Goal: Task Accomplishment & Management: Use online tool/utility

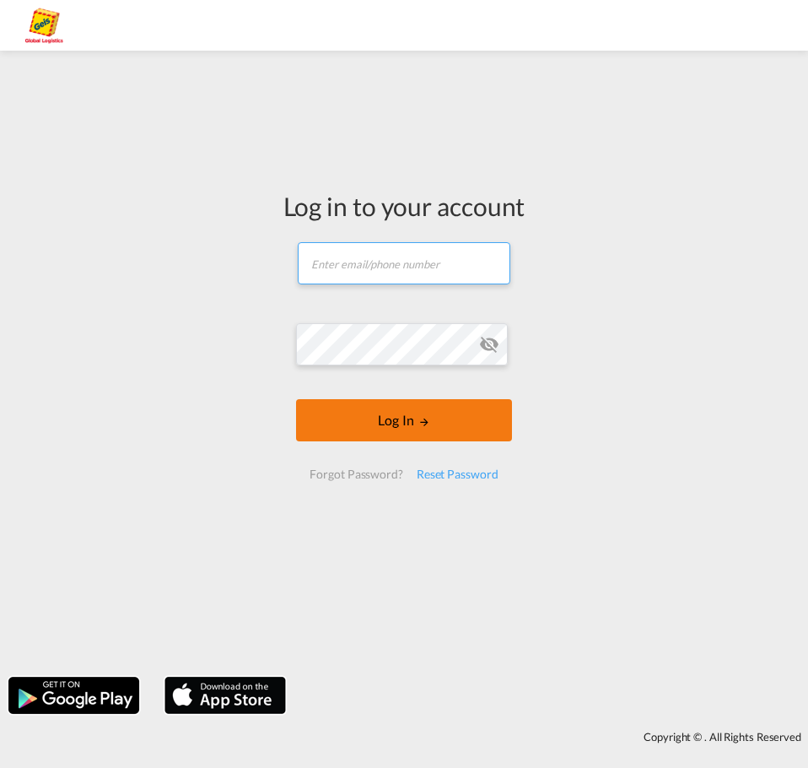
type input "[PERSON_NAME][EMAIL_ADDRESS][PERSON_NAME][PERSON_NAME][DOMAIN_NAME]"
click at [455, 434] on button "Log In" at bounding box center [403, 420] width 215 height 42
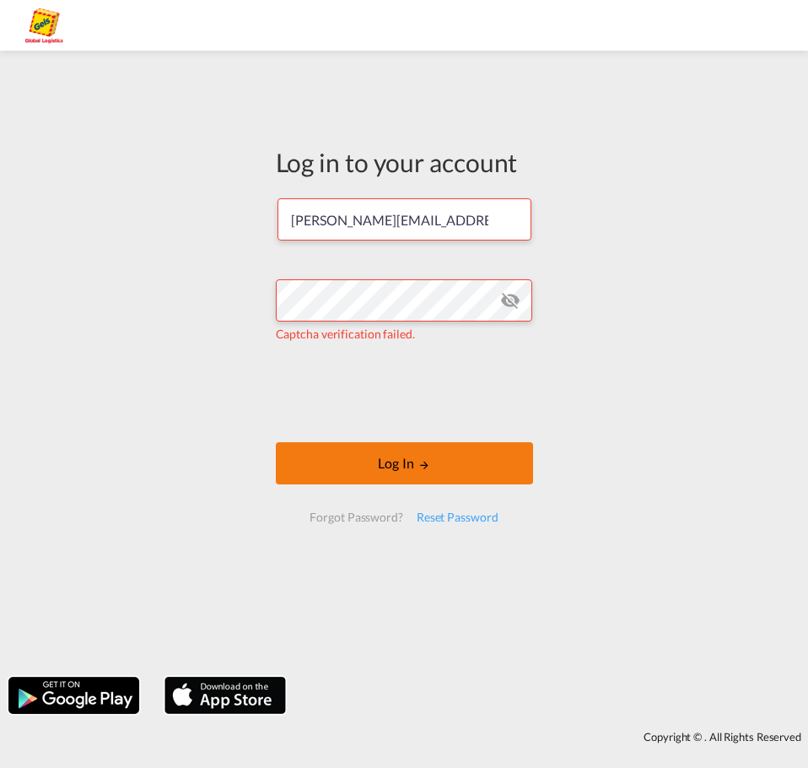
click at [391, 466] on button "Log In" at bounding box center [404, 463] width 257 height 42
